Goal: Task Accomplishment & Management: Manage account settings

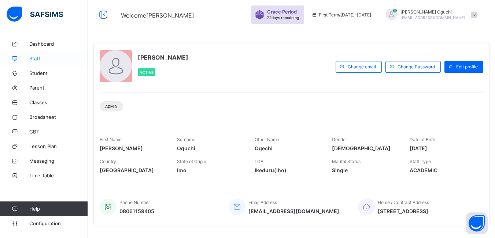
click at [38, 59] on span "Staff" at bounding box center [58, 59] width 59 height 6
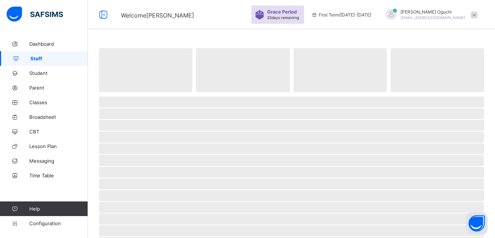
click at [38, 59] on span "Staff" at bounding box center [58, 59] width 57 height 6
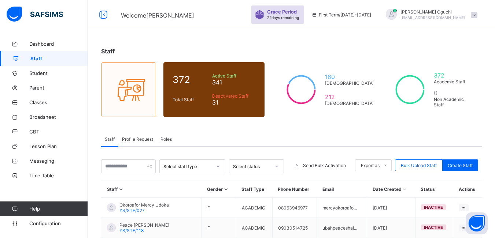
click at [144, 140] on span "Profile Request" at bounding box center [137, 139] width 31 height 5
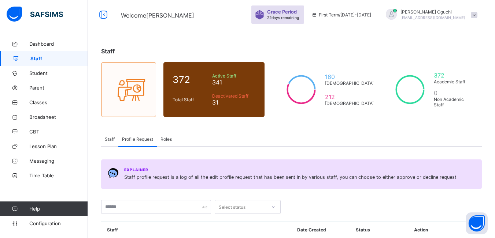
scroll to position [183, 0]
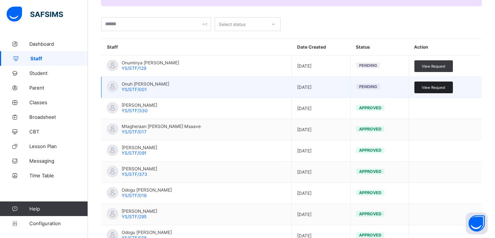
click at [434, 89] on span "View Request" at bounding box center [433, 87] width 24 height 4
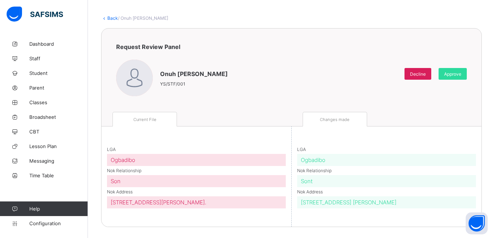
scroll to position [32, 0]
click at [457, 73] on span "Approve" at bounding box center [452, 73] width 17 height 5
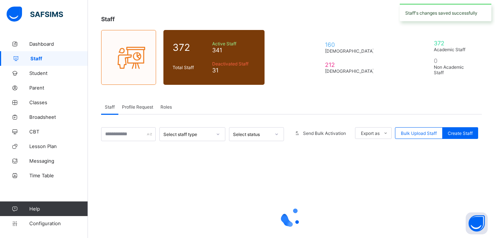
scroll to position [92, 0]
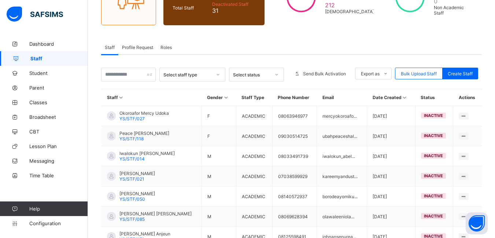
click at [137, 46] on span "Profile Request" at bounding box center [137, 47] width 31 height 5
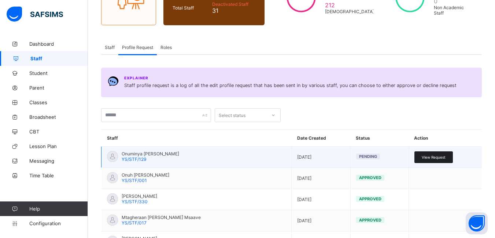
click at [428, 159] on span "View Request" at bounding box center [433, 157] width 24 height 4
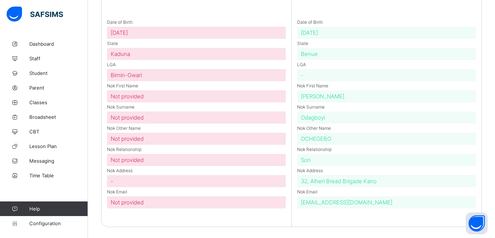
scroll to position [86, 0]
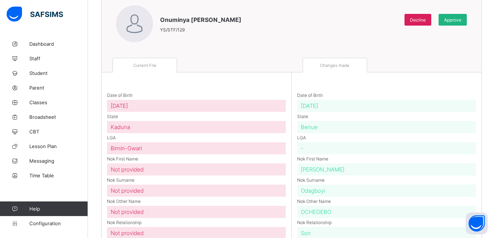
click at [458, 22] on span "Approve" at bounding box center [452, 19] width 17 height 5
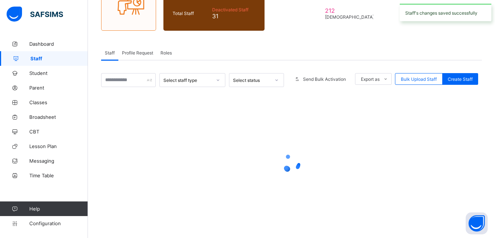
scroll to position [92, 0]
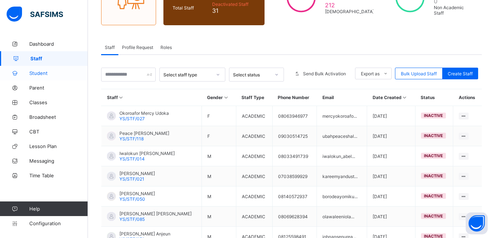
click at [43, 73] on span "Student" at bounding box center [58, 73] width 59 height 6
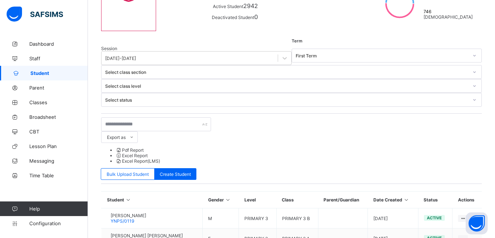
scroll to position [92, 0]
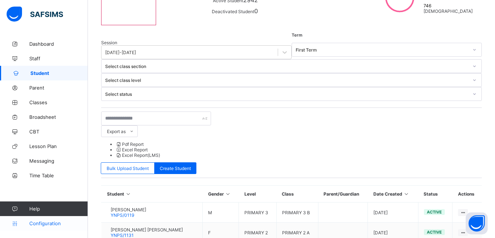
click at [38, 223] on span "Configuration" at bounding box center [58, 224] width 58 height 6
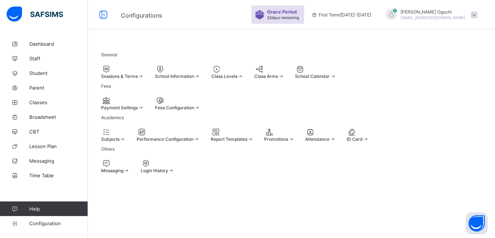
scroll to position [48, 0]
click at [101, 137] on span at bounding box center [101, 137] width 0 height 0
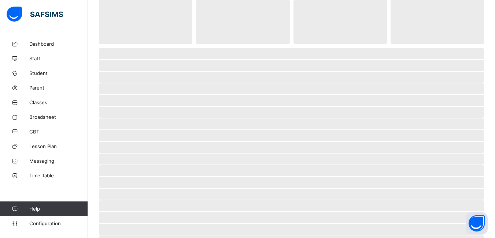
scroll to position [92, 0]
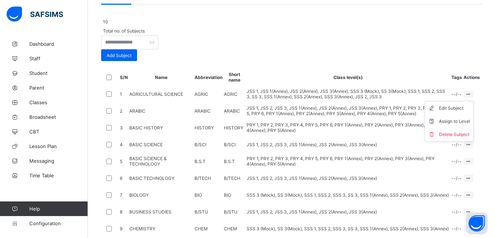
click at [471, 97] on icon at bounding box center [468, 94] width 6 height 5
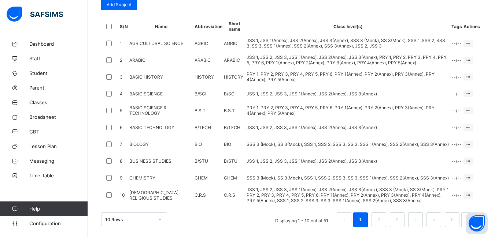
scroll to position [202, 0]
click at [469, 51] on ul "Edit Subject Assign to Level Delete Subject" at bounding box center [448, 71] width 49 height 40
click at [463, 70] on div "Assign to Level" at bounding box center [454, 70] width 31 height 7
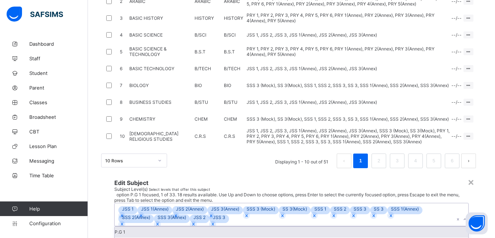
scroll to position [0, 0]
click at [462, 216] on icon at bounding box center [464, 219] width 4 height 7
click at [467, 176] on div "×" at bounding box center [470, 182] width 7 height 12
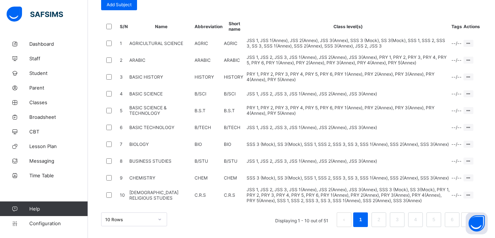
scroll to position [61, 0]
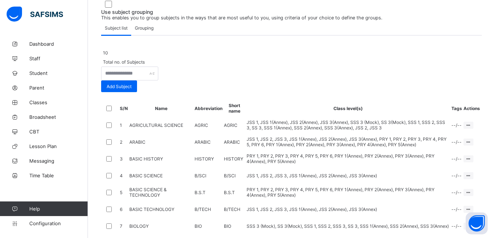
click at [144, 31] on span "Grouping" at bounding box center [144, 27] width 19 height 5
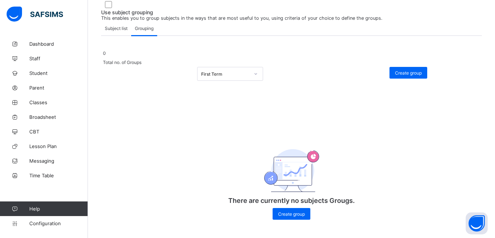
click at [260, 81] on div "First Term" at bounding box center [230, 74] width 66 height 14
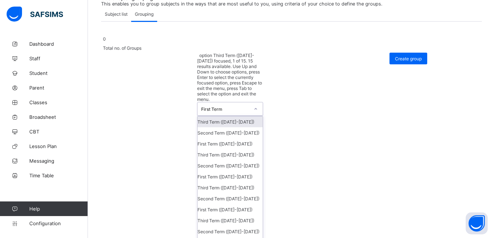
scroll to position [75, 0]
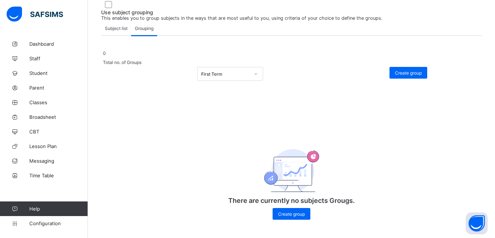
drag, startPoint x: 159, startPoint y: 167, endPoint x: 149, endPoint y: 159, distance: 12.2
click at [159, 167] on div "0 Total no. of Groups First Term Create group There are currently no subjects G…" at bounding box center [291, 138] width 380 height 179
click at [109, 31] on span "Subject list" at bounding box center [116, 28] width 23 height 5
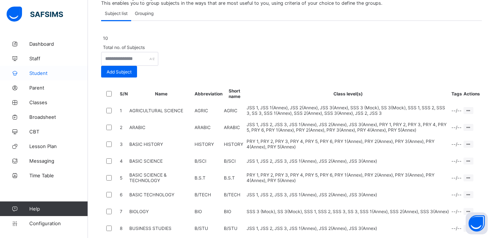
click at [40, 74] on span "Student" at bounding box center [58, 73] width 59 height 6
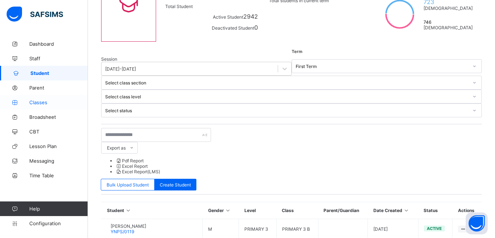
click at [39, 100] on span "Classes" at bounding box center [58, 103] width 59 height 6
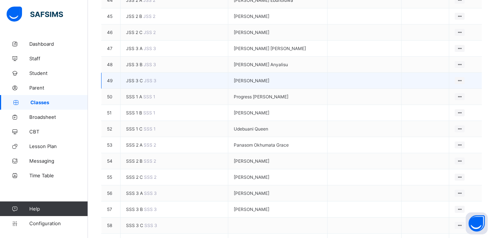
scroll to position [842, 0]
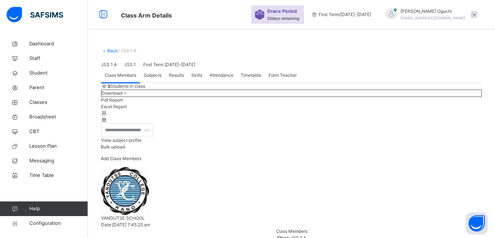
click at [141, 143] on span "View subject profile" at bounding box center [121, 140] width 40 height 5
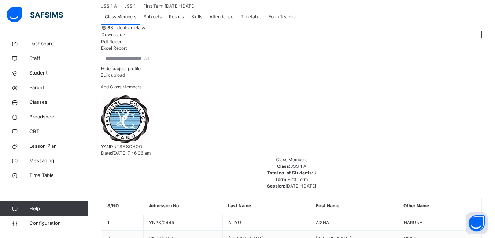
scroll to position [52, 0]
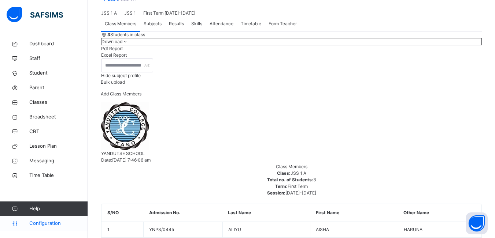
click at [56, 226] on span "Configuration" at bounding box center [58, 223] width 58 height 7
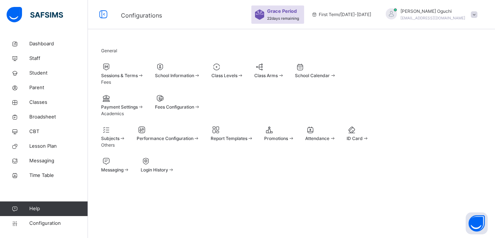
scroll to position [67, 0]
click at [47, 72] on span "Student" at bounding box center [58, 73] width 59 height 7
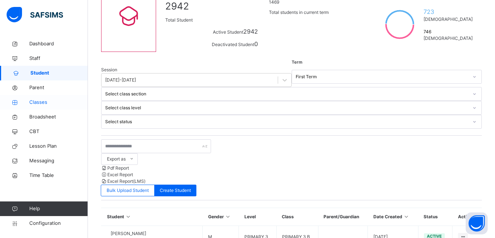
drag, startPoint x: 49, startPoint y: 101, endPoint x: 85, endPoint y: 106, distance: 35.8
click at [49, 101] on span "Classes" at bounding box center [58, 102] width 59 height 7
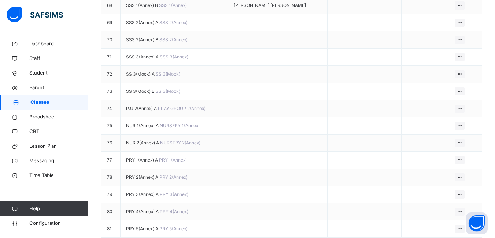
scroll to position [1354, 0]
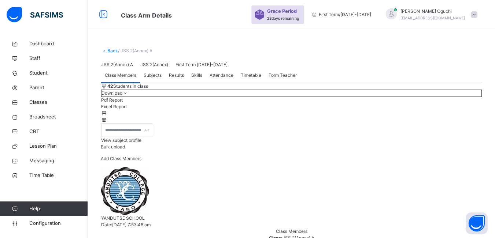
click at [141, 143] on span "View subject profile" at bounding box center [121, 140] width 40 height 5
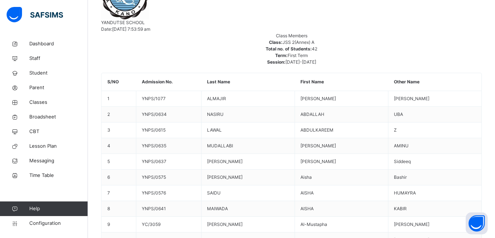
scroll to position [183, 0]
click at [43, 100] on span "Classes" at bounding box center [58, 102] width 59 height 7
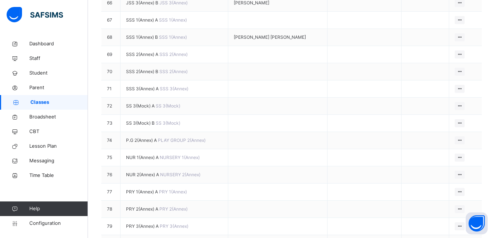
scroll to position [1318, 0]
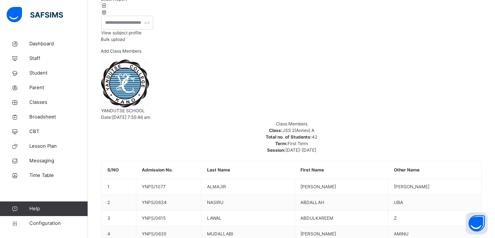
scroll to position [110, 0]
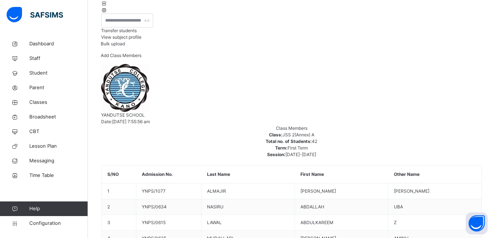
click at [141, 40] on span "View subject profile" at bounding box center [121, 36] width 40 height 5
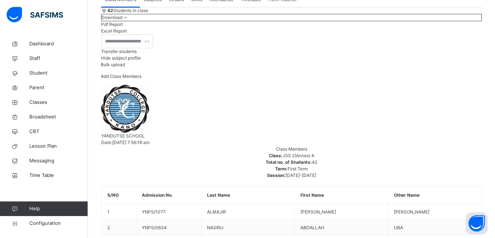
scroll to position [85, 0]
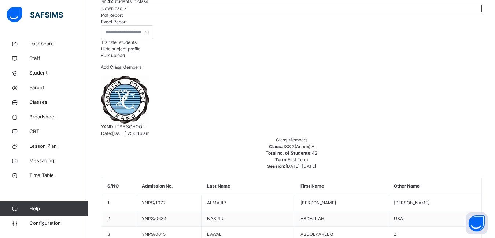
click at [460, 19] on li "Pdf Report" at bounding box center [291, 15] width 380 height 7
click at [461, 19] on li "Pdf Report" at bounding box center [291, 15] width 380 height 7
click at [463, 19] on li "Pdf Report" at bounding box center [291, 15] width 380 height 7
click at [462, 19] on li "Pdf Report" at bounding box center [291, 15] width 380 height 7
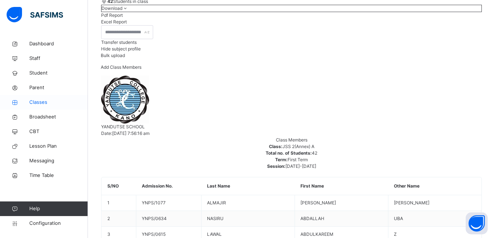
click at [45, 102] on span "Classes" at bounding box center [58, 102] width 59 height 7
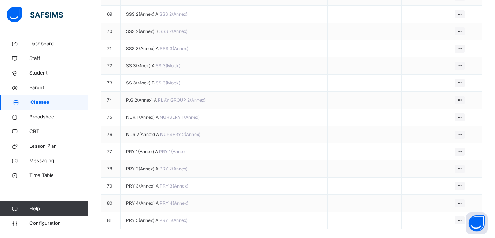
scroll to position [1391, 0]
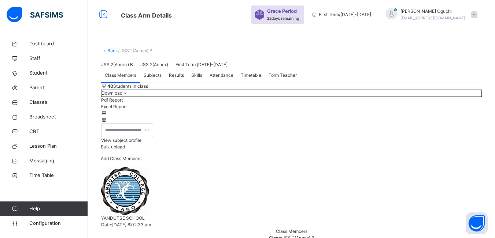
scroll to position [73, 0]
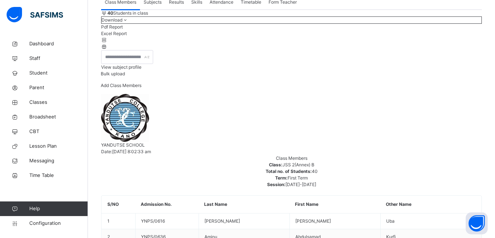
click at [128, 23] on span at bounding box center [125, 19] width 6 height 5
click at [439, 30] on li "Pdf Report" at bounding box center [291, 27] width 380 height 7
drag, startPoint x: 451, startPoint y: 100, endPoint x: 445, endPoint y: 103, distance: 6.9
click at [128, 23] on icon at bounding box center [125, 19] width 6 height 5
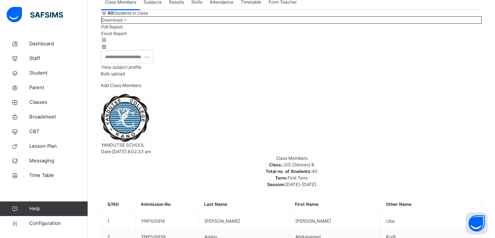
click at [437, 30] on li "Pdf Report" at bounding box center [291, 27] width 380 height 7
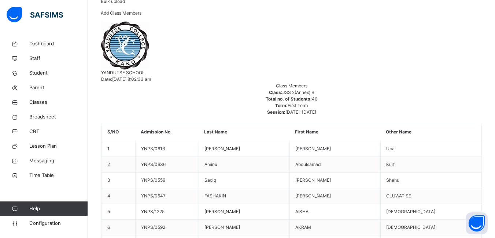
scroll to position [146, 0]
click at [36, 73] on span "Student" at bounding box center [58, 73] width 59 height 7
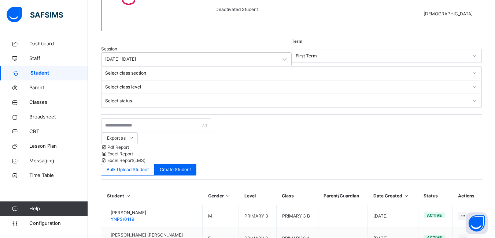
scroll to position [146, 0]
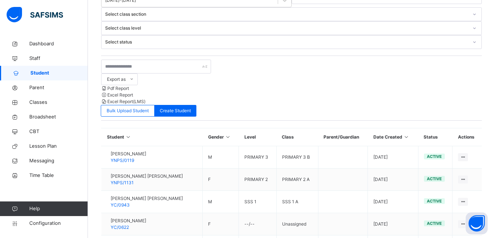
click at [299, 60] on div "Export as Pdf Report Excel Report Excel Report (LMS) Bulk Upload Student Create…" at bounding box center [291, 88] width 380 height 57
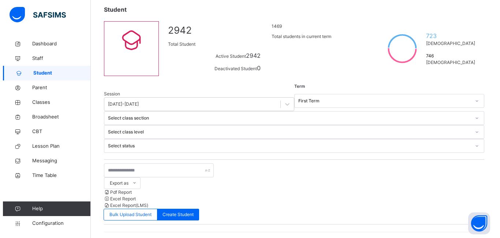
scroll to position [0, 0]
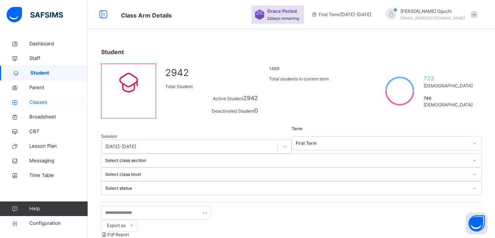
click at [36, 102] on span "Classes" at bounding box center [58, 102] width 59 height 7
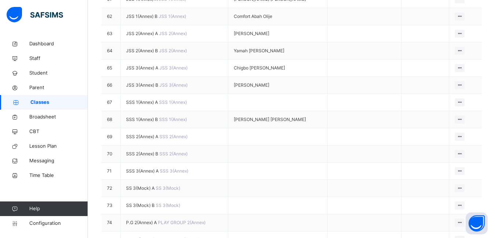
scroll to position [1208, 0]
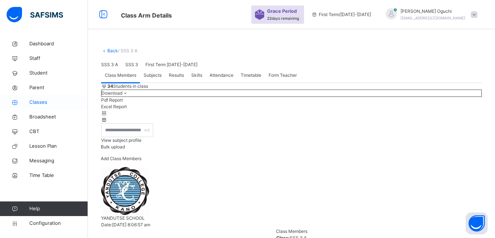
click at [39, 101] on span "Classes" at bounding box center [58, 102] width 59 height 7
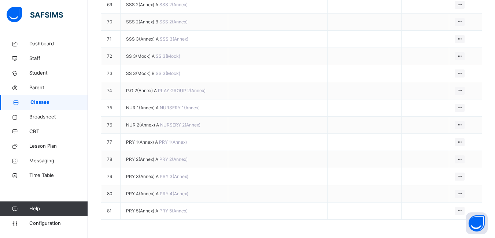
scroll to position [1464, 0]
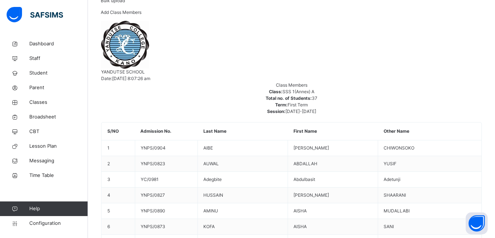
scroll to position [89, 0]
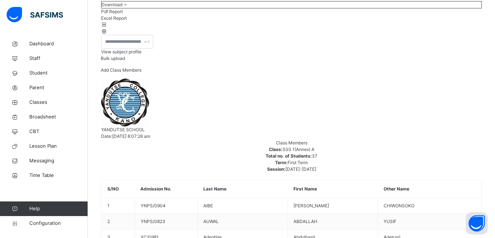
click at [440, 15] on li "Pdf Report" at bounding box center [291, 11] width 380 height 7
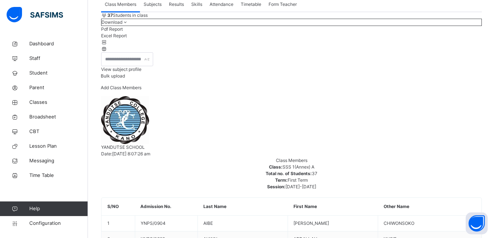
scroll to position [71, 0]
click at [440, 33] on li "Pdf Report" at bounding box center [291, 29] width 380 height 7
click at [42, 101] on span "Classes" at bounding box center [58, 102] width 59 height 7
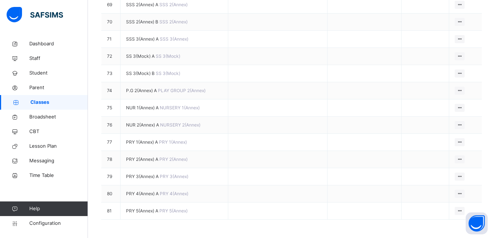
scroll to position [1428, 0]
click at [459, 22] on ul "View Class Assign form Teacher" at bounding box center [434, 8] width 59 height 27
click at [435, 6] on div "View Class" at bounding box center [440, 2] width 42 height 7
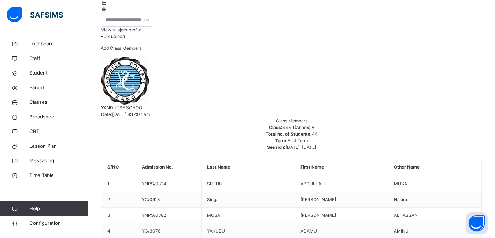
scroll to position [110, 0]
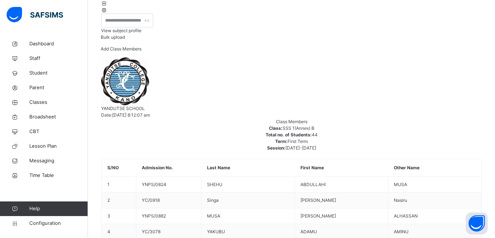
drag, startPoint x: 448, startPoint y: 63, endPoint x: 440, endPoint y: 75, distance: 14.5
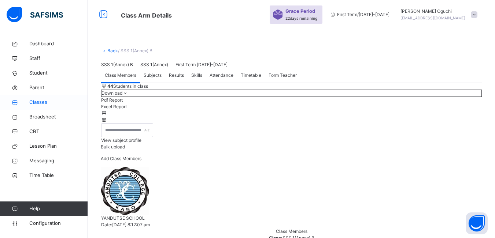
click at [46, 103] on span "Classes" at bounding box center [58, 102] width 59 height 7
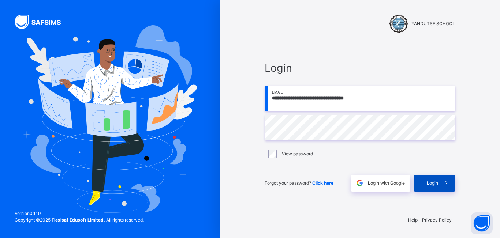
click at [443, 188] on span at bounding box center [446, 183] width 17 height 17
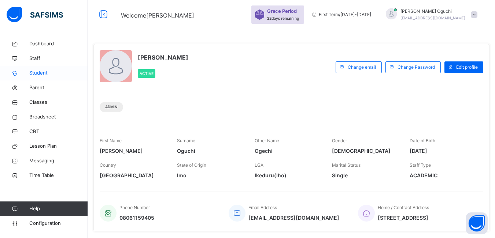
click at [34, 74] on span "Student" at bounding box center [58, 73] width 59 height 7
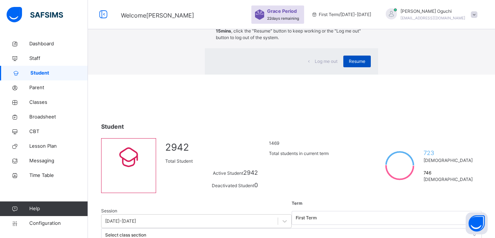
click at [349, 65] on span "Resume" at bounding box center [357, 61] width 16 height 7
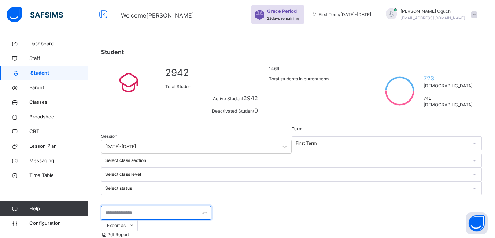
click at [150, 206] on input "text" at bounding box center [156, 213] width 110 height 14
type input "*"
type input "*****"
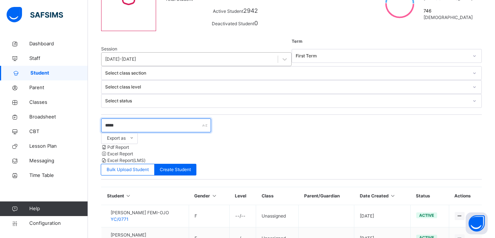
scroll to position [53, 0]
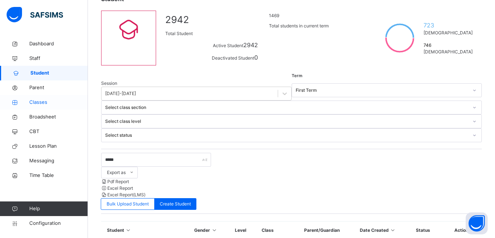
click at [40, 101] on span "Classes" at bounding box center [58, 102] width 59 height 7
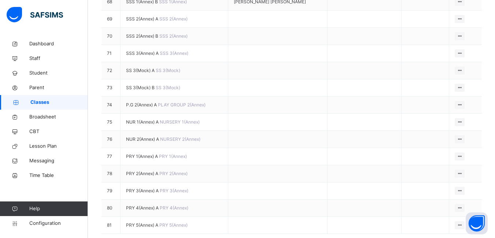
scroll to position [1318, 0]
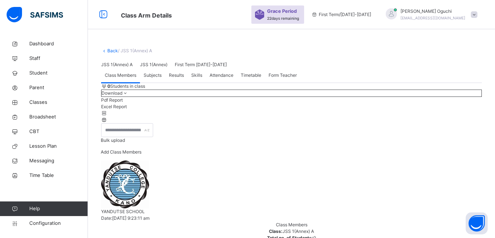
click at [141, 155] on span "Add Class Members" at bounding box center [121, 151] width 41 height 5
type input "*****"
click at [55, 225] on span "Configuration" at bounding box center [58, 223] width 58 height 7
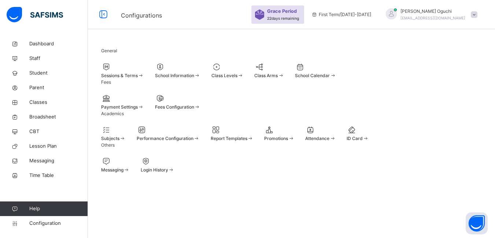
click at [264, 135] on span at bounding box center [264, 135] width 0 height 0
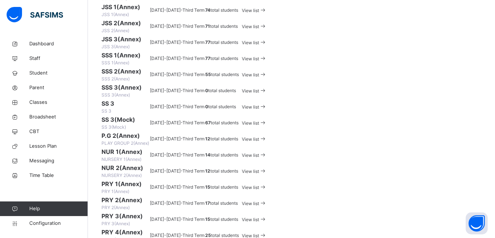
scroll to position [331, 0]
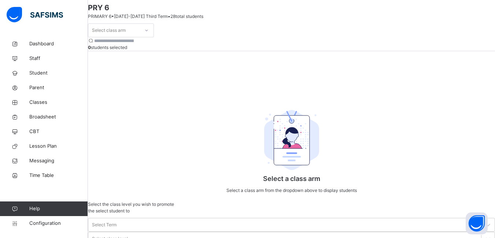
scroll to position [74, 0]
